Goal: Find specific page/section: Find specific page/section

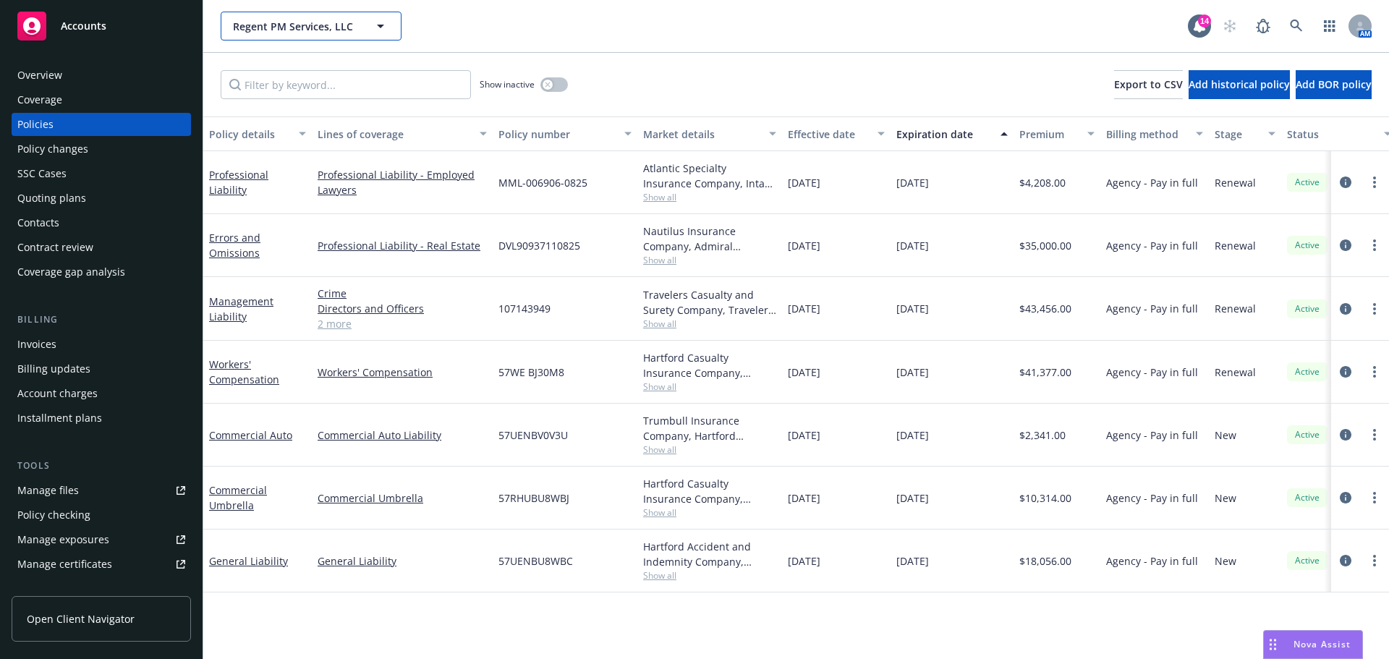
click at [288, 25] on span "Regent PM Services, LLC" at bounding box center [295, 26] width 125 height 15
